Goal: Information Seeking & Learning: Understand process/instructions

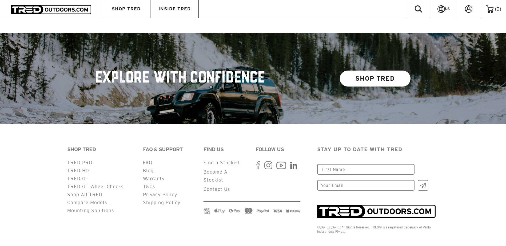
scroll to position [1366, 0]
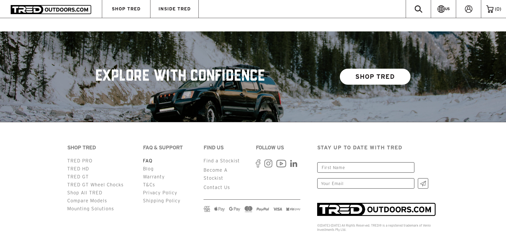
click at [146, 158] on link "FAQ" at bounding box center [148, 160] width 10 height 5
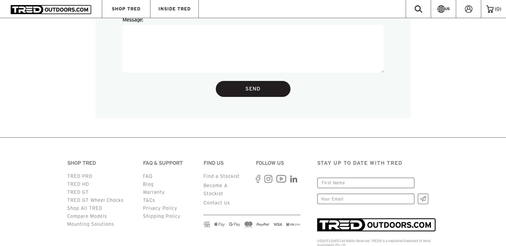
scroll to position [1434, 0]
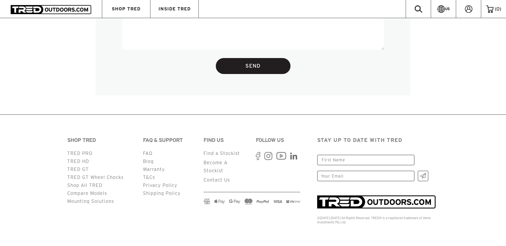
click at [165, 197] on li "Shipping Policy" at bounding box center [170, 194] width 54 height 8
click at [167, 195] on link "Shipping Policy" at bounding box center [162, 193] width 38 height 5
